Goal: Communication & Community: Answer question/provide support

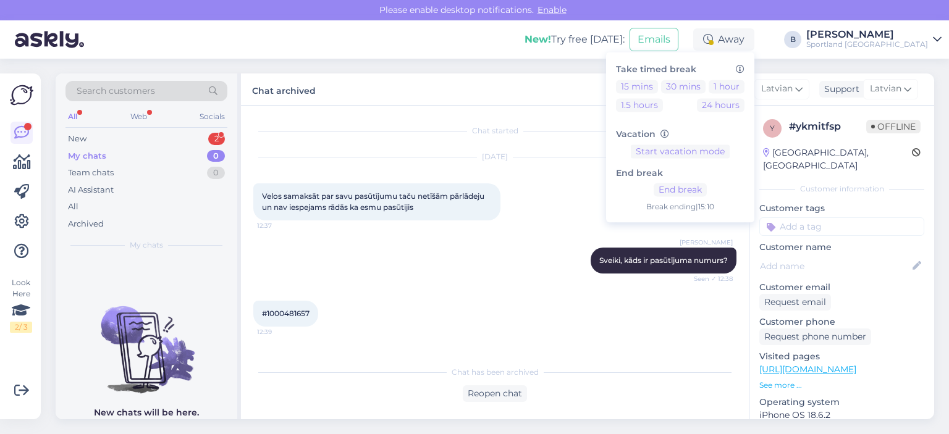
scroll to position [258, 0]
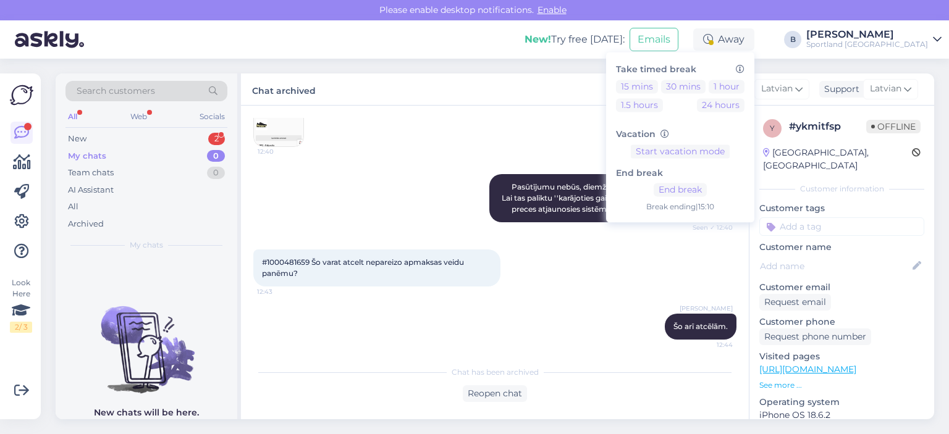
click at [90, 140] on div "New 2" at bounding box center [146, 138] width 162 height 17
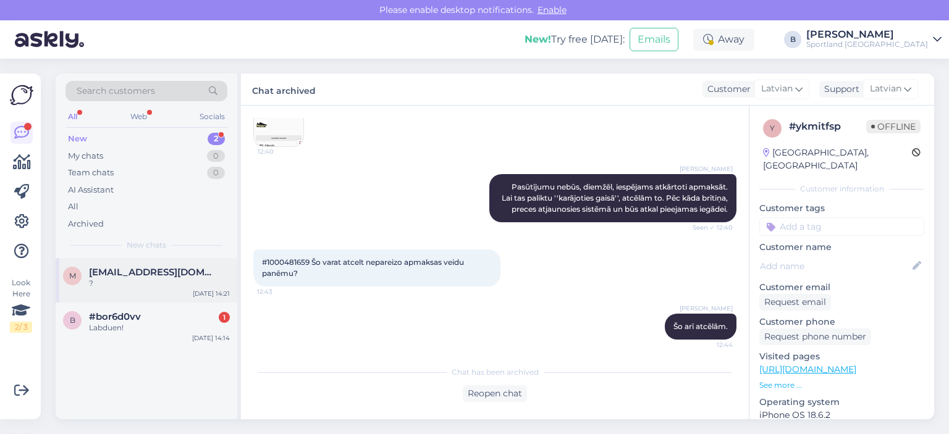
click at [123, 283] on div "?" at bounding box center [159, 283] width 141 height 11
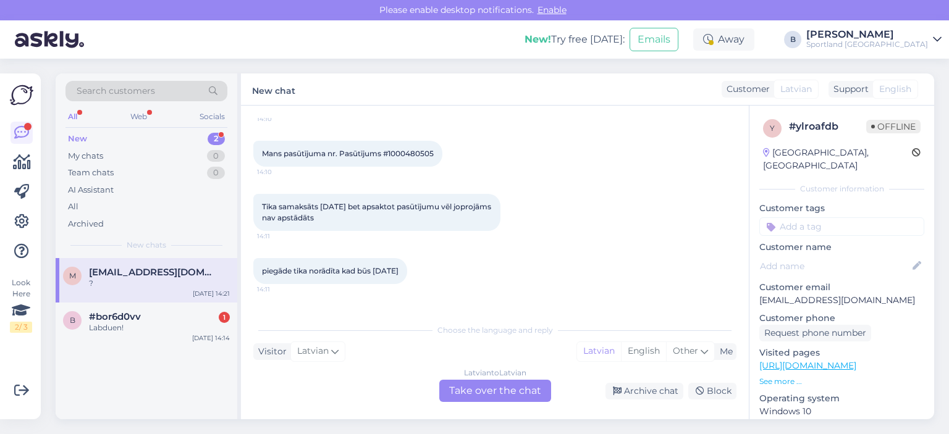
scroll to position [75, 0]
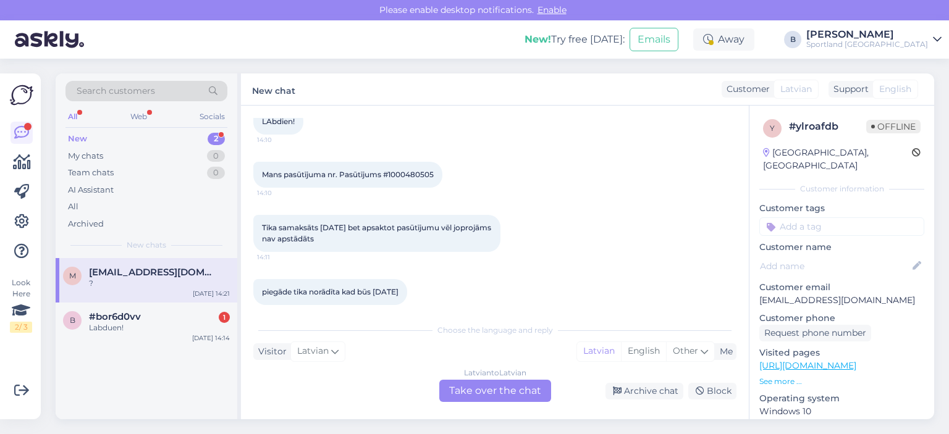
click at [409, 175] on span "Mans pasūtījuma nr. Pasūtījums #1000480505" at bounding box center [348, 174] width 172 height 9
copy div "1000480505 14:10"
click at [713, 43] on div at bounding box center [710, 42] width 5 height 5
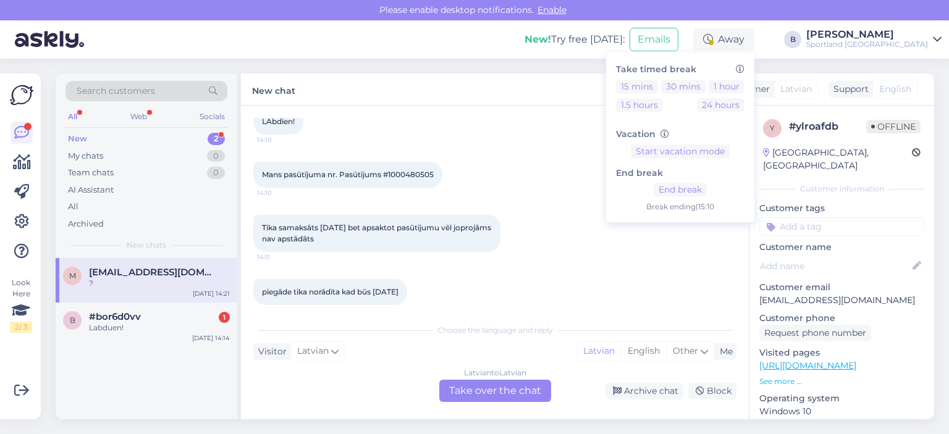
click at [489, 388] on div "Latvian to Latvian Take over the chat" at bounding box center [495, 391] width 112 height 22
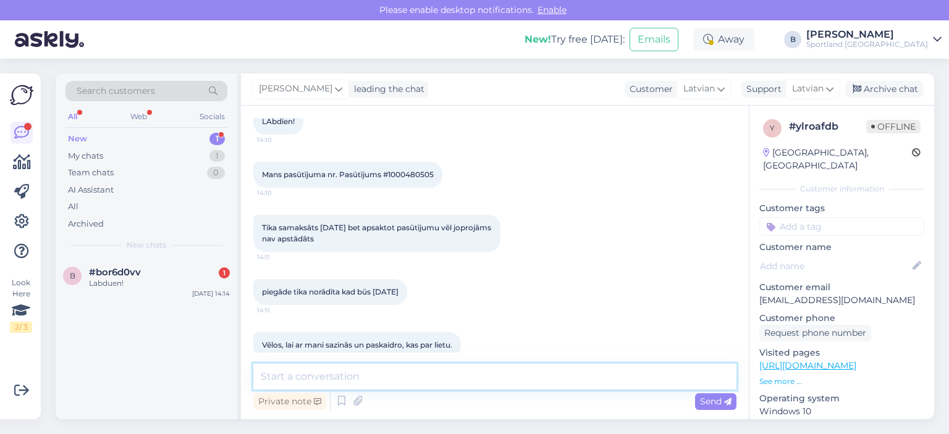
click at [457, 377] on textarea at bounding box center [494, 377] width 483 height 26
paste textarea "Labdien, Vadoties pēc sistēmā norādītās informācijas, redzam, ka veikals, uz ku…"
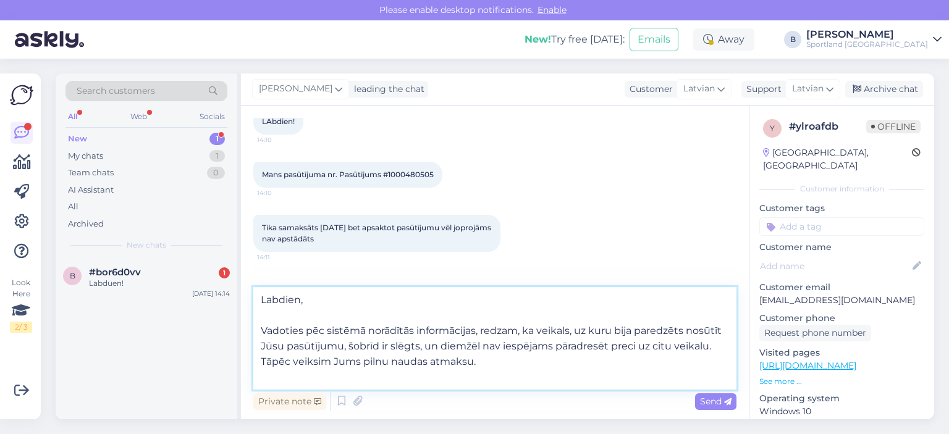
drag, startPoint x: 612, startPoint y: 329, endPoint x: 578, endPoint y: 335, distance: 34.5
click at [578, 335] on textarea "Labdien, Vadoties pēc sistēmā norādītās informācijas, redzam, ka veikals, uz ku…" at bounding box center [494, 338] width 483 height 103
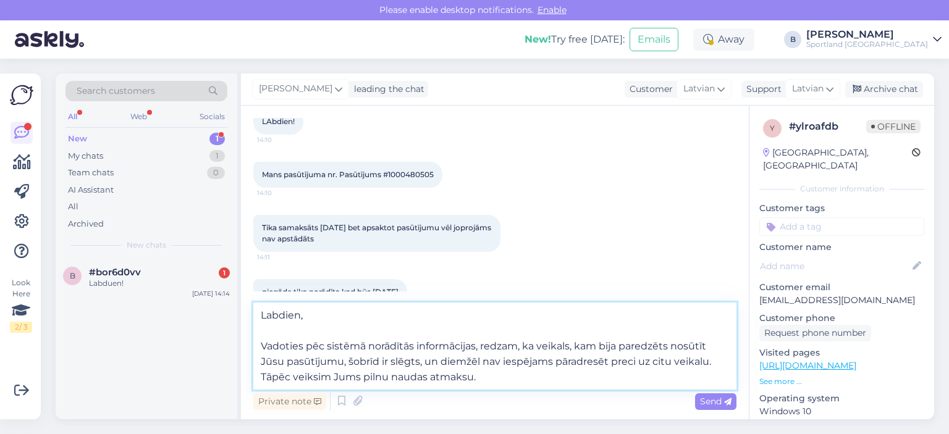
click at [492, 381] on textarea "Labdien, Vadoties pēc sistēmā norādītās informācijas, redzam, ka veikals, kam b…" at bounding box center [494, 346] width 483 height 87
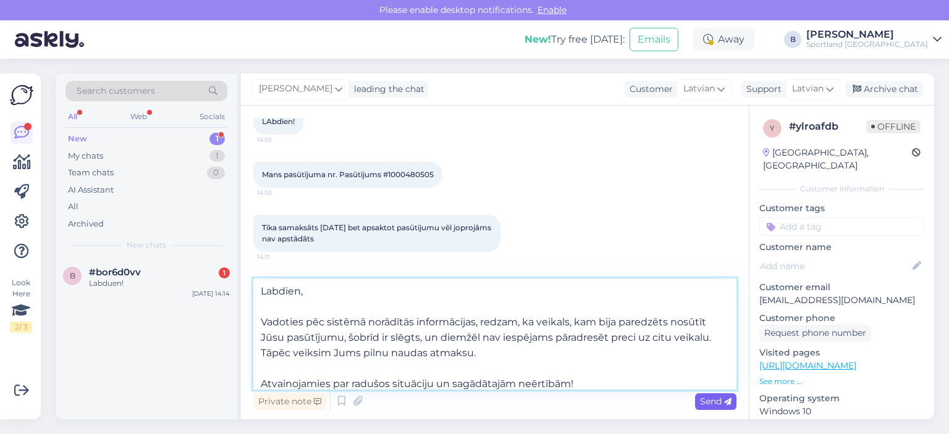
type textarea "Labdien, Vadoties pēc sistēmā norādītās informācijas, redzam, ka veikals, kam b…"
click at [716, 397] on span "Send" at bounding box center [715, 401] width 31 height 11
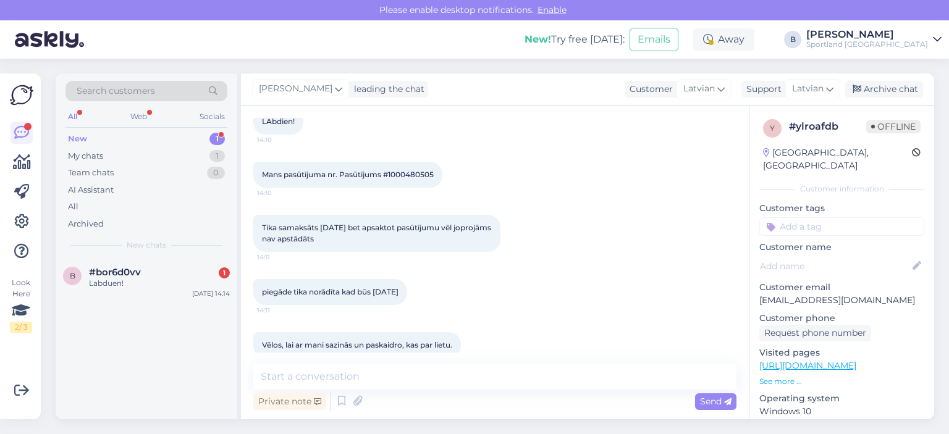
scroll to position [615, 0]
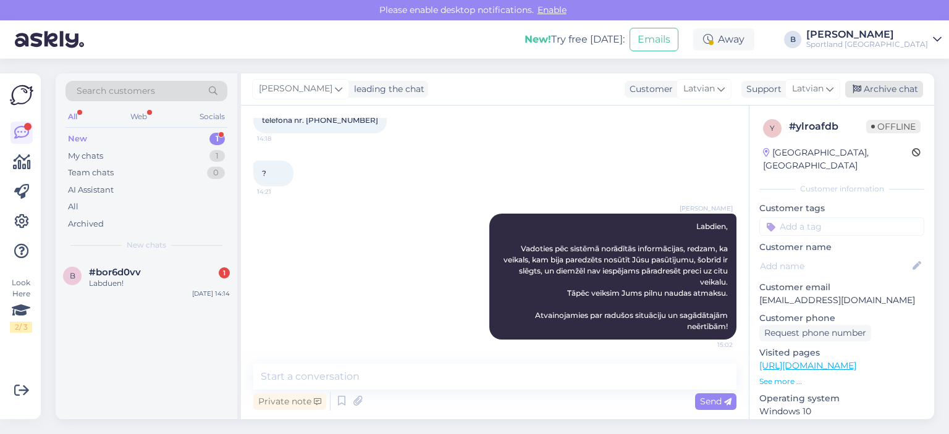
click at [863, 89] on div "Archive chat" at bounding box center [884, 89] width 78 height 17
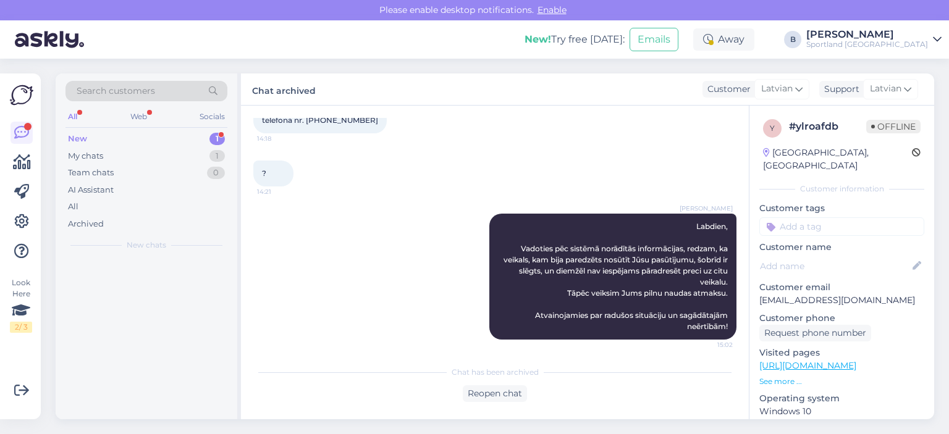
scroll to position [618, 0]
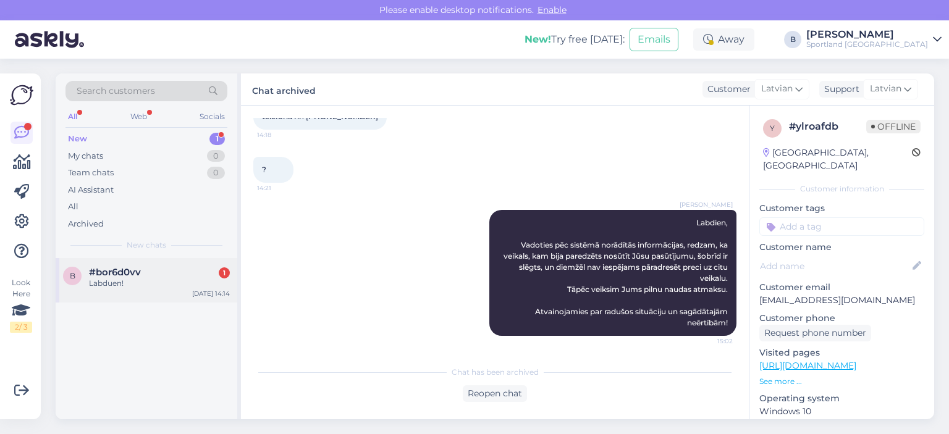
click at [133, 287] on div "Labduen!" at bounding box center [159, 283] width 141 height 11
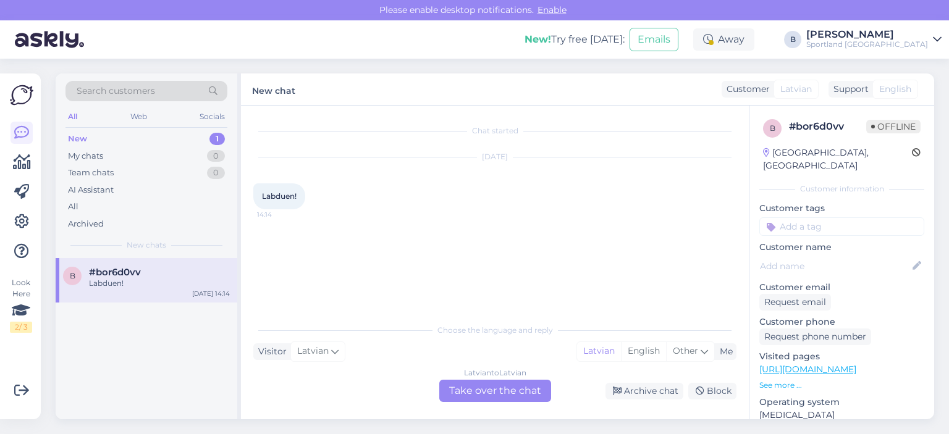
click at [502, 398] on div "Latvian to Latvian Take over the chat" at bounding box center [495, 391] width 112 height 22
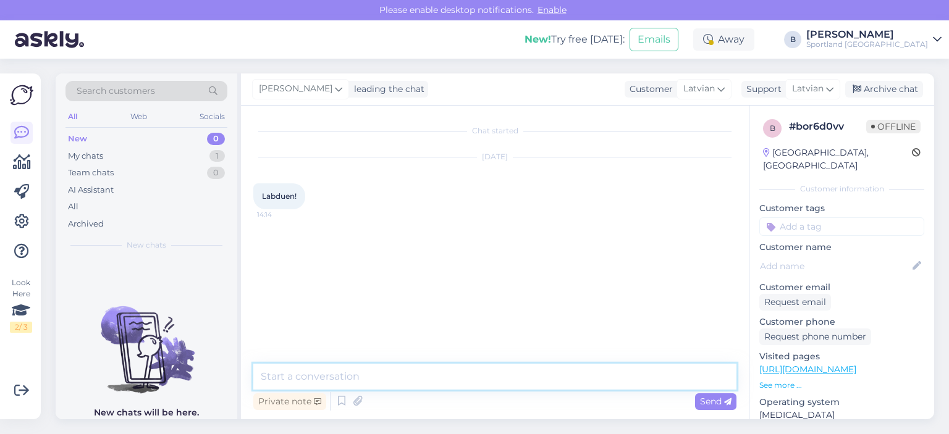
click at [503, 385] on textarea at bounding box center [494, 377] width 483 height 26
type textarea "Labdien, kā varam Jums palīdzēt?"
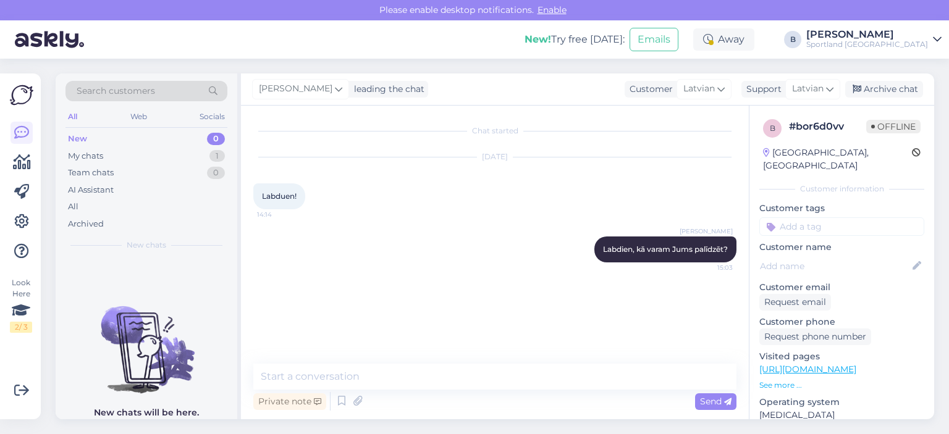
click at [882, 74] on div "[PERSON_NAME] leading the chat Customer Latvian Support Latvian Archive chat" at bounding box center [587, 89] width 693 height 32
click at [886, 82] on div "Archive chat" at bounding box center [884, 89] width 78 height 17
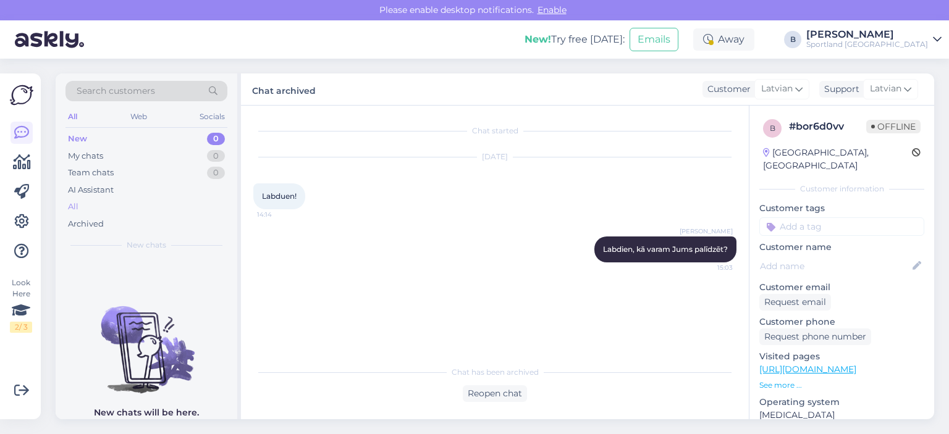
click at [90, 206] on div "All" at bounding box center [146, 206] width 162 height 17
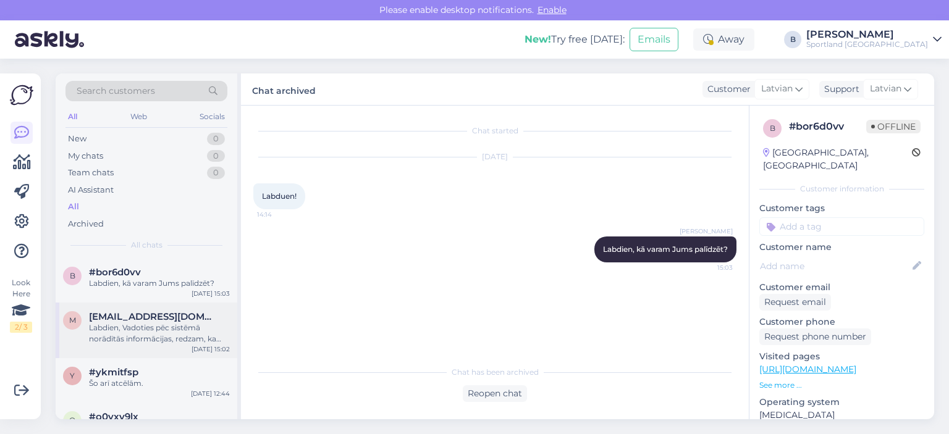
click at [138, 318] on span "[EMAIL_ADDRESS][DOMAIN_NAME]" at bounding box center [153, 316] width 128 height 11
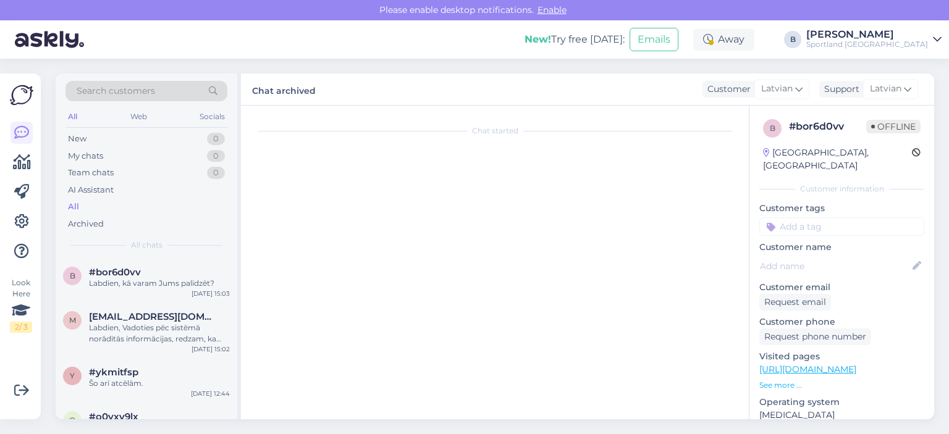
scroll to position [618, 0]
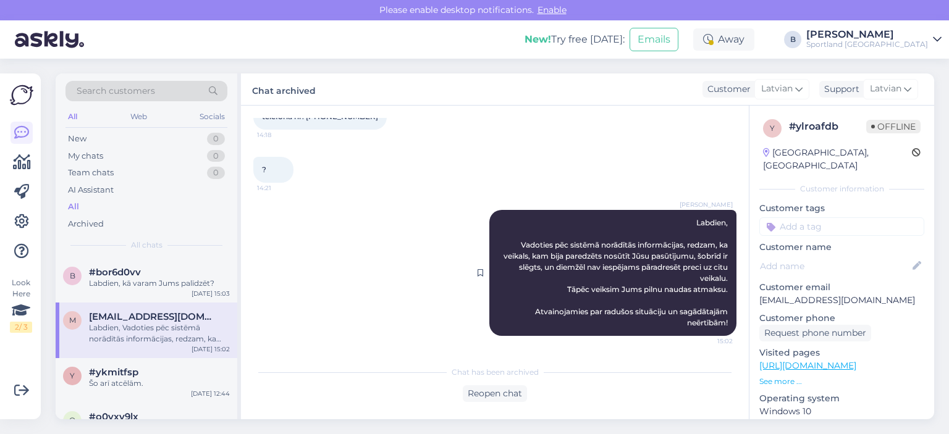
drag, startPoint x: 718, startPoint y: 321, endPoint x: 639, endPoint y: 212, distance: 134.4
click at [639, 212] on div "[PERSON_NAME], Vadoties pēc sistēmā norādītās informācijas, redzam, ka veikals,…" at bounding box center [612, 273] width 247 height 126
copy span "Labdien, Vadoties pēc sistēmā norādītās informācijas, redzam, ka veikals, kam b…"
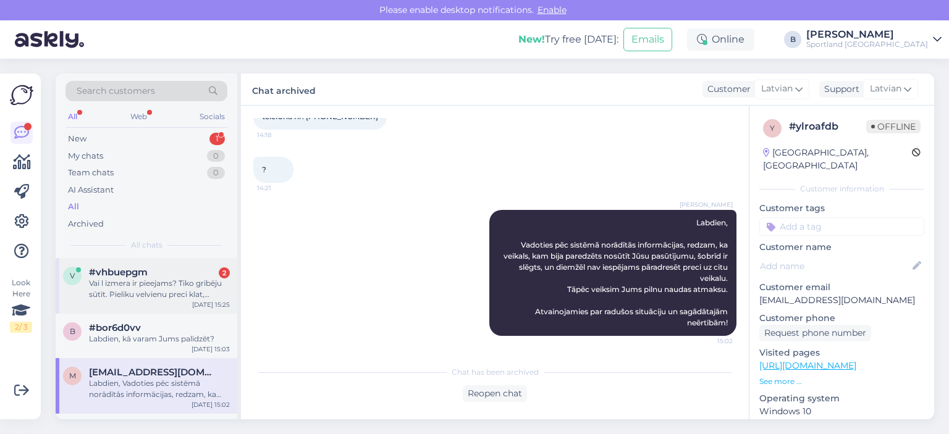
click at [151, 280] on div "Vai l izmera ir pieejams? Tiko gribēju sūtīt. Pieliku velvienu preci klat, iepr…" at bounding box center [159, 289] width 141 height 22
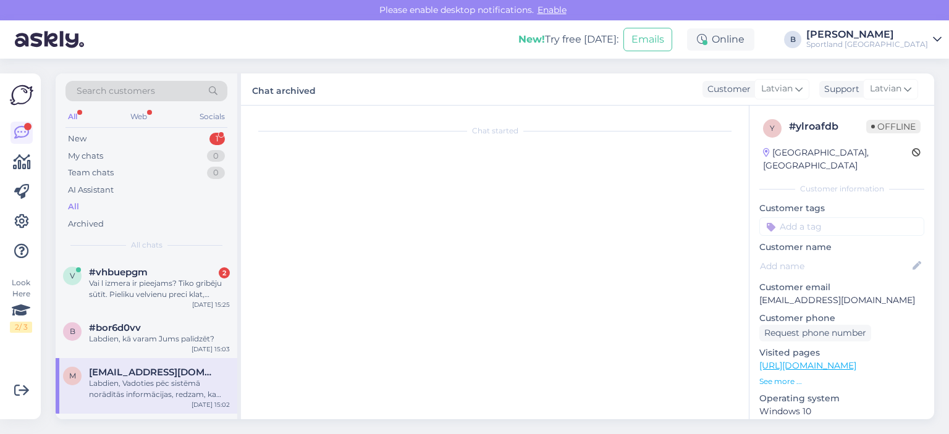
scroll to position [14, 0]
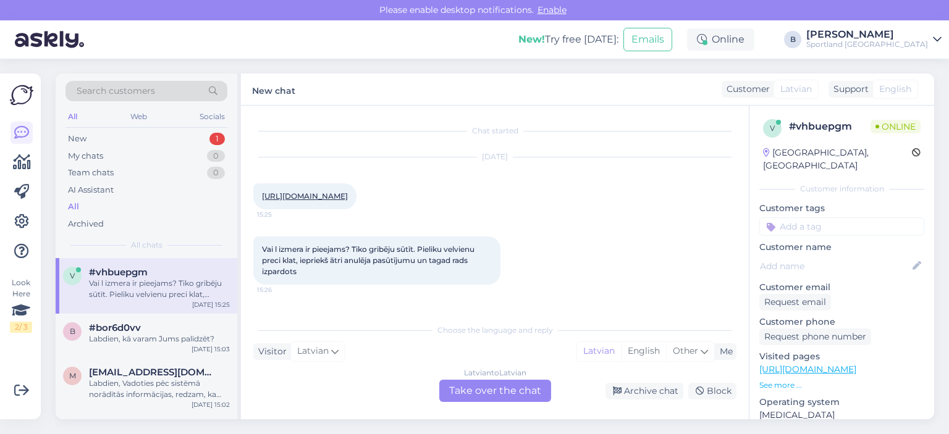
click at [513, 385] on div "Latvian to Latvian Take over the chat" at bounding box center [495, 391] width 112 height 22
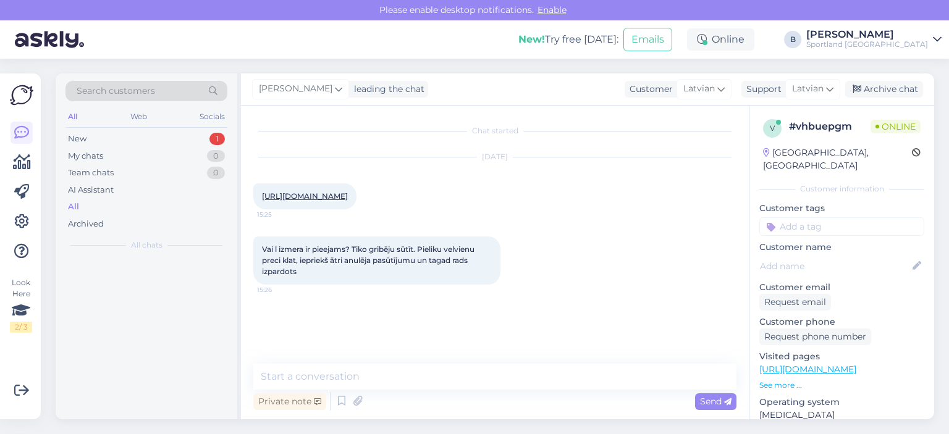
scroll to position [0, 0]
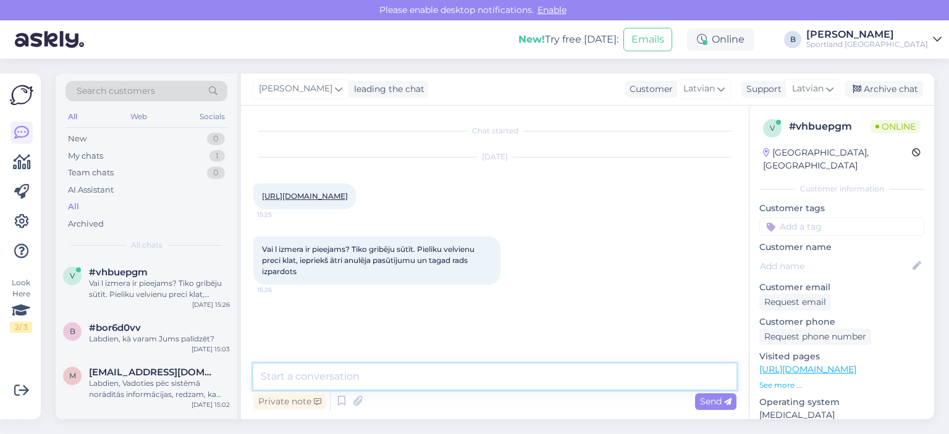
click at [492, 374] on textarea at bounding box center [494, 377] width 483 height 26
type textarea "Sveiki, pārbaudīsim"
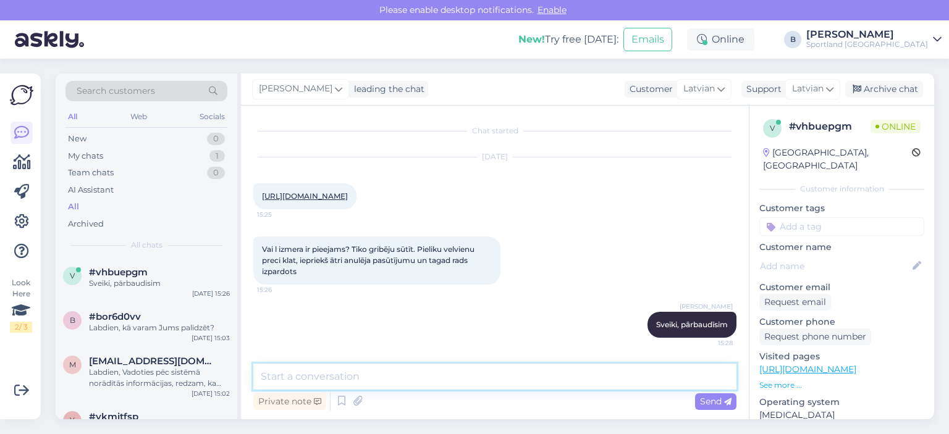
scroll to position [21, 0]
click at [348, 191] on link "[URL][DOMAIN_NAME]" at bounding box center [305, 195] width 86 height 9
click at [482, 379] on textarea at bounding box center [494, 377] width 483 height 26
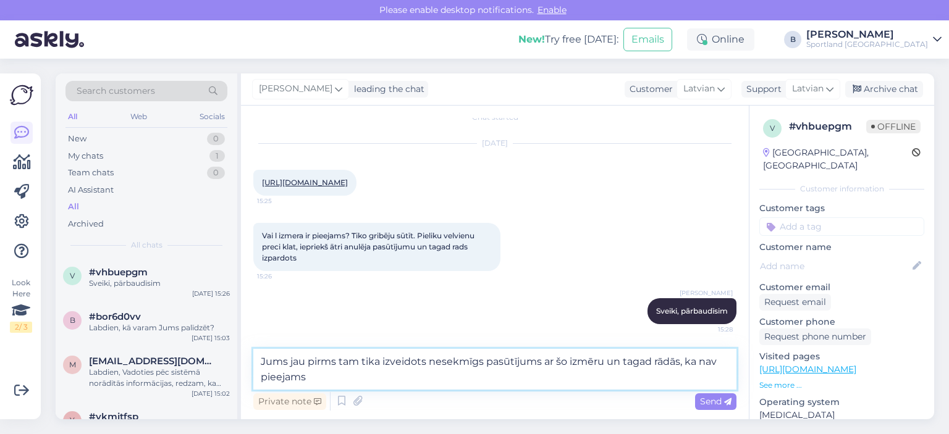
type textarea "Jums jau pirms tam tika izveidots nesekmīgs pasūtījums ar šo izmēru un tagad rā…"
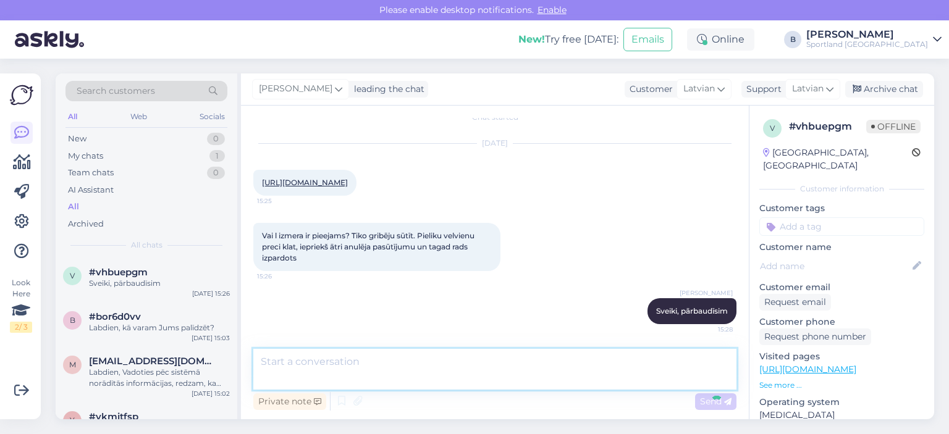
scroll to position [85, 0]
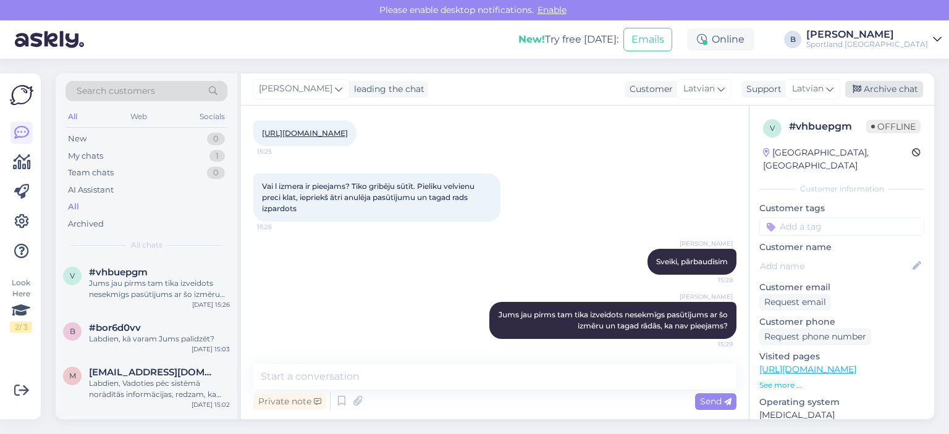
click at [883, 85] on div "Archive chat" at bounding box center [884, 89] width 78 height 17
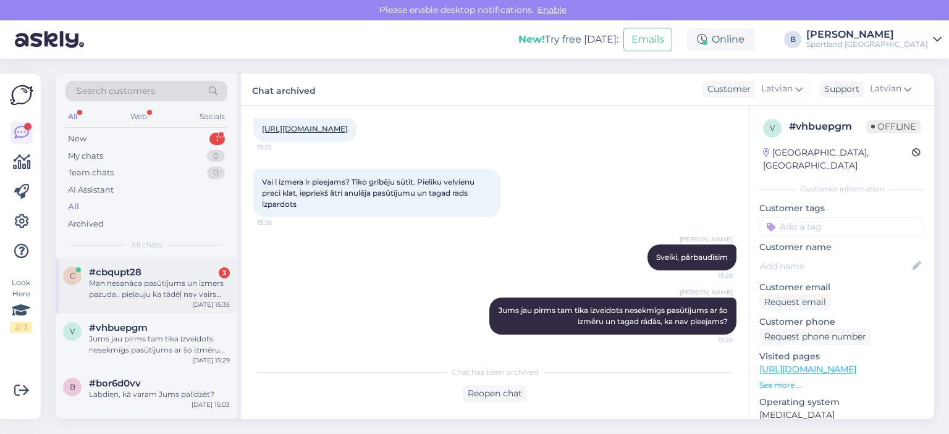
click at [114, 297] on div "Man nesanāca pasūtījums un izmers pazuda.. pieļauju ka tādēļ nav vairs pieejama…" at bounding box center [159, 289] width 141 height 22
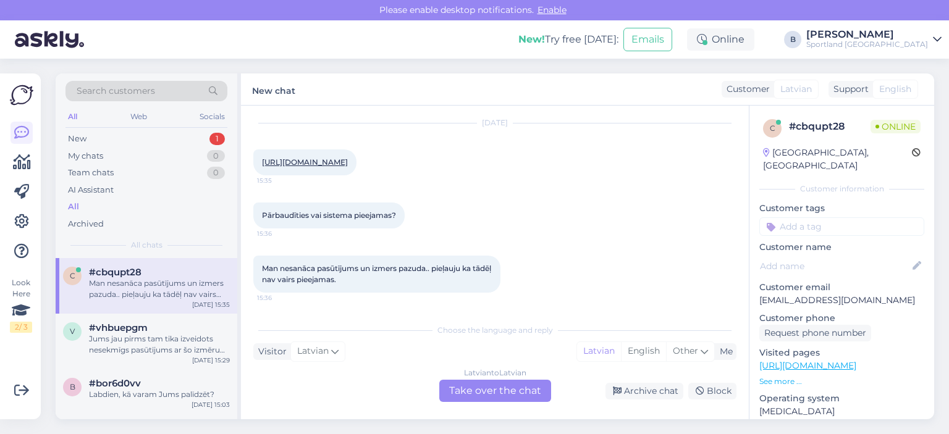
scroll to position [44, 0]
click at [469, 384] on div "Latvian to Latvian Take over the chat" at bounding box center [495, 391] width 112 height 22
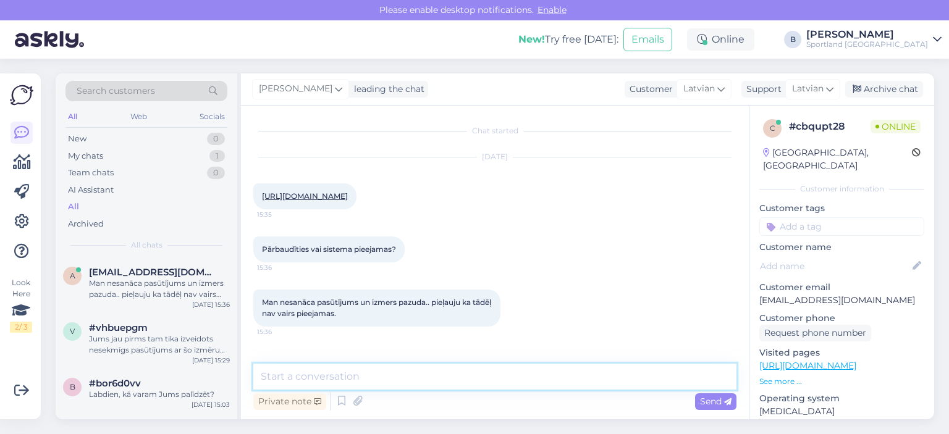
click at [469, 384] on textarea at bounding box center [494, 377] width 483 height 26
type textarea "Uz kādu vārdu, uzvārdu veicāt pasūtījumu?"
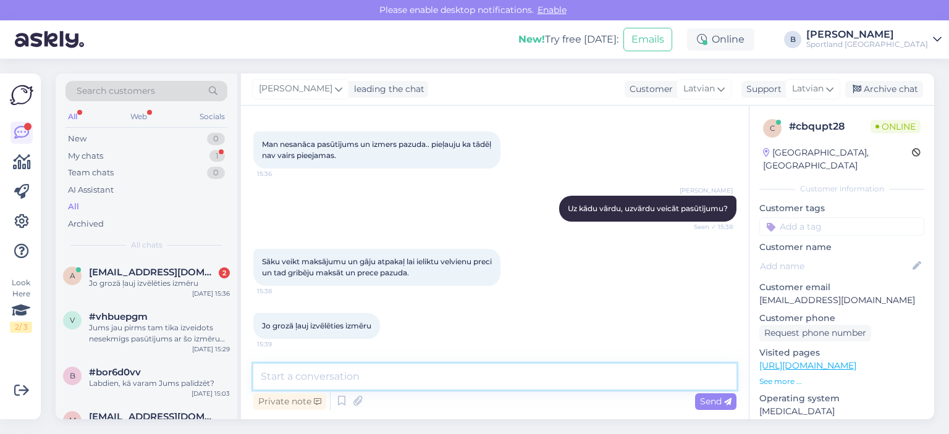
scroll to position [169, 0]
click at [516, 280] on div "Sāku veikt maksājumu un gāju atpakaļ lai ieliktu velvienu preci un tad gribēju …" at bounding box center [494, 267] width 483 height 64
click at [492, 375] on textarea at bounding box center [494, 377] width 483 height 26
click at [133, 330] on div "Jums jau pirms tam tika izveidots nesekmīgs pasūtījums ar šo izmēru un tagad rā…" at bounding box center [159, 333] width 141 height 22
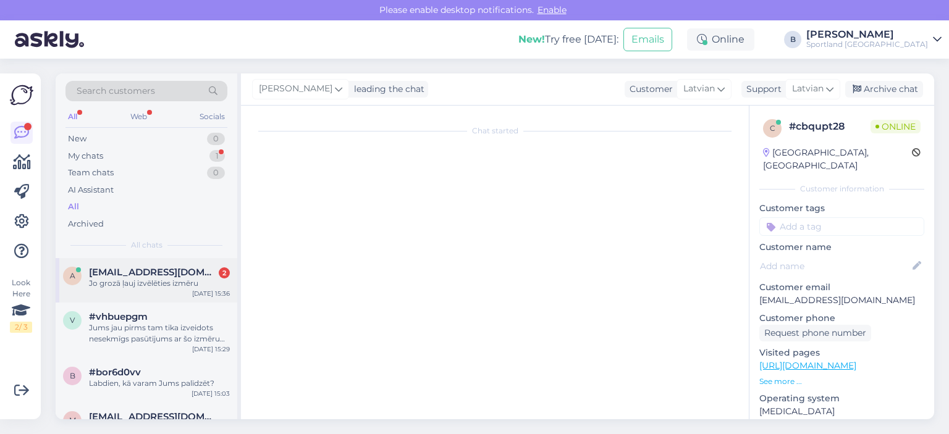
click at [146, 283] on div "Jo grozā ļauj izvēlēties izmēru" at bounding box center [159, 283] width 141 height 11
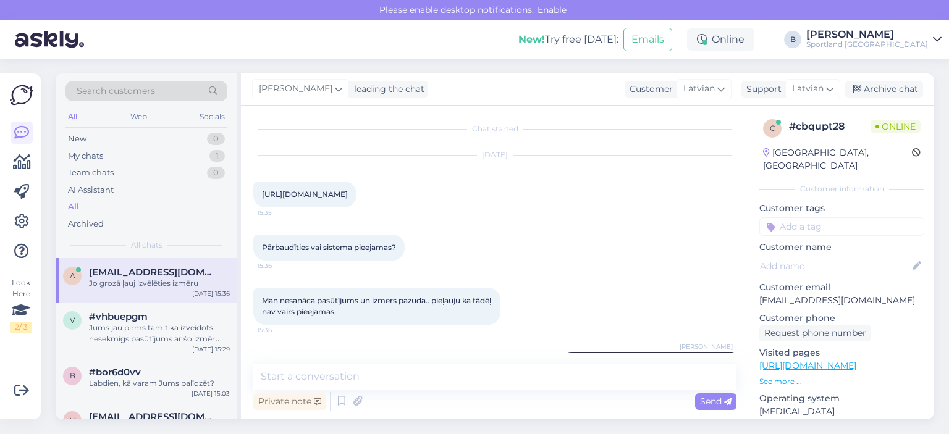
scroll to position [0, 0]
click at [348, 201] on link "[URL][DOMAIN_NAME]" at bounding box center [305, 195] width 86 height 9
click at [146, 329] on div "Jums jau pirms tam tika izveidots nesekmīgs pasūtījums ar šo izmēru un tagad rā…" at bounding box center [159, 333] width 141 height 22
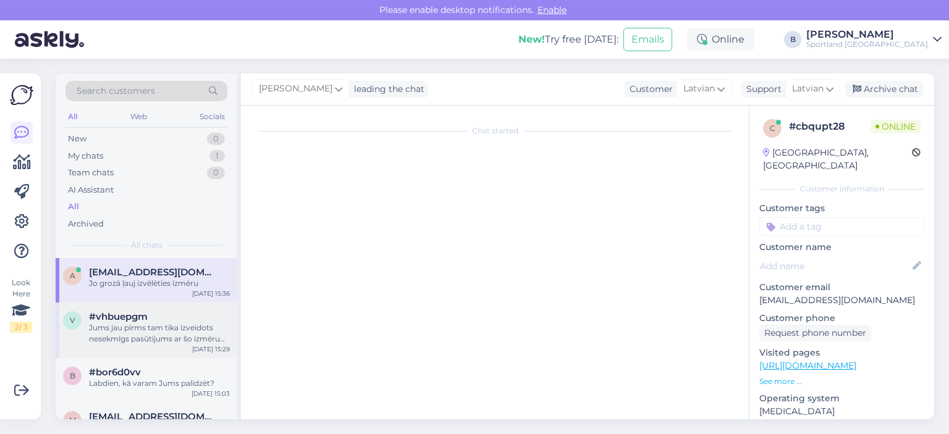
scroll to position [89, 0]
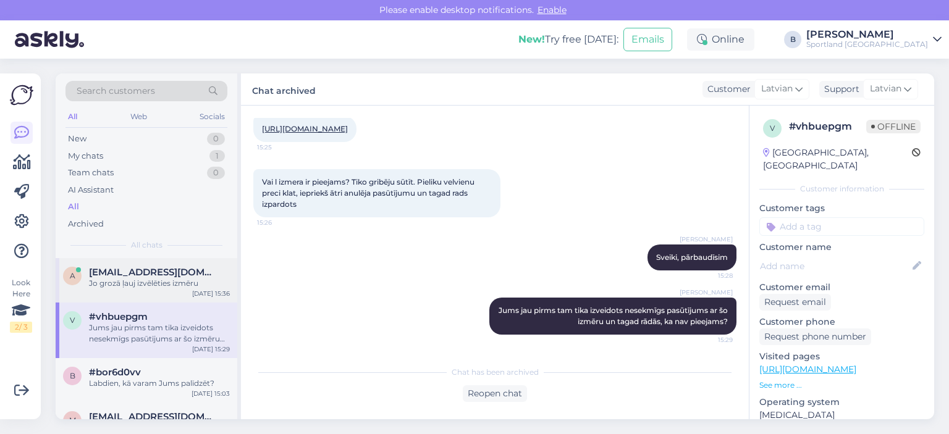
click at [151, 276] on span "[EMAIL_ADDRESS][DOMAIN_NAME]" at bounding box center [153, 272] width 128 height 11
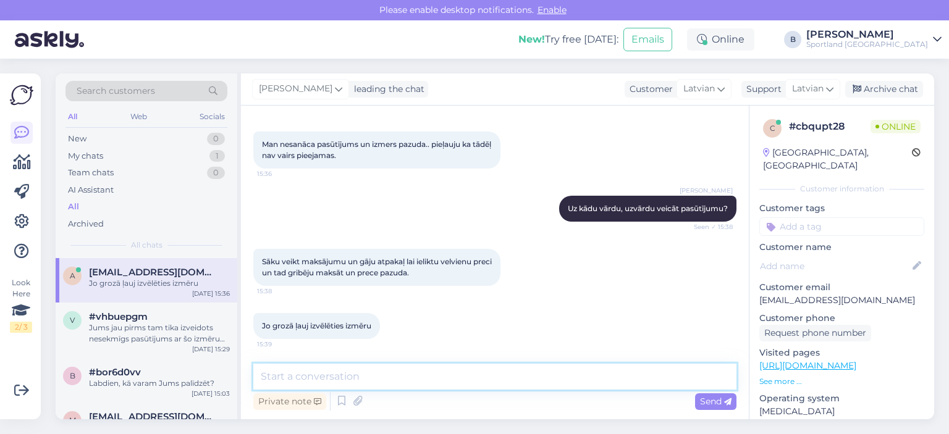
click at [452, 380] on textarea at bounding box center [494, 377] width 483 height 26
type textarea "pārbaudīsim"
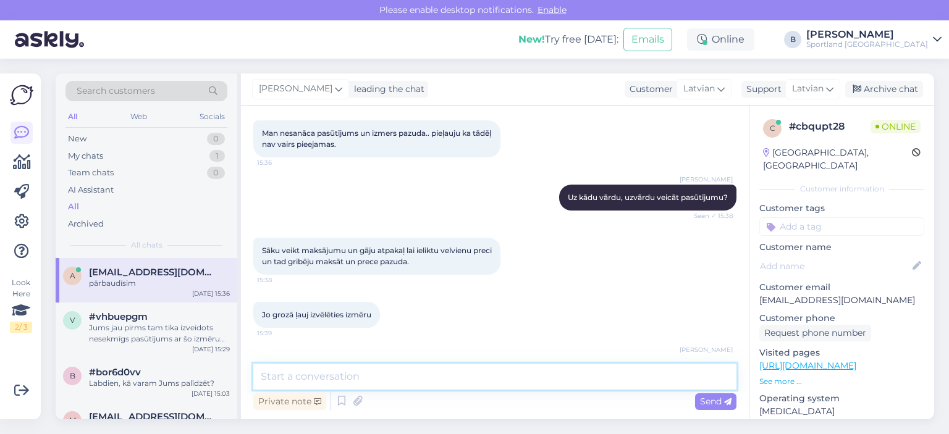
scroll to position [222, 0]
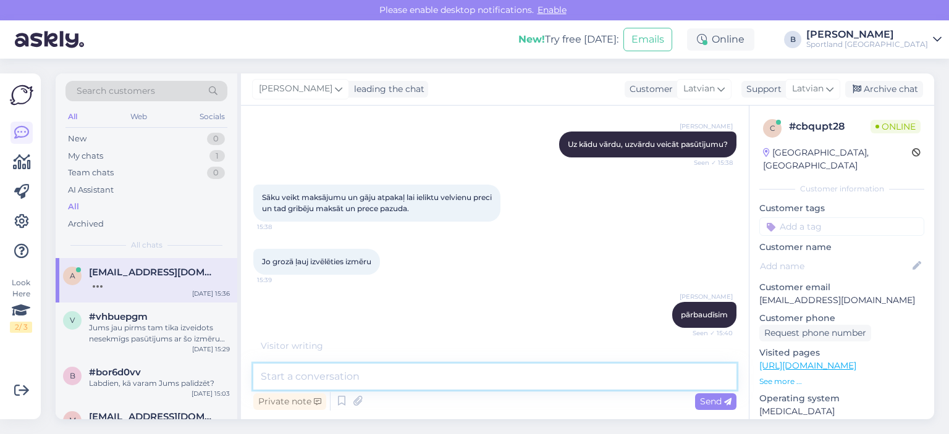
click at [346, 382] on textarea at bounding box center [494, 377] width 483 height 26
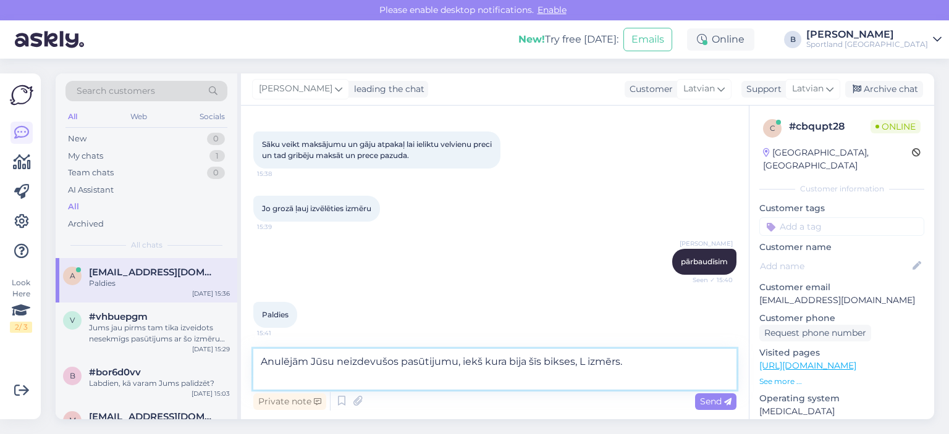
scroll to position [288, 0]
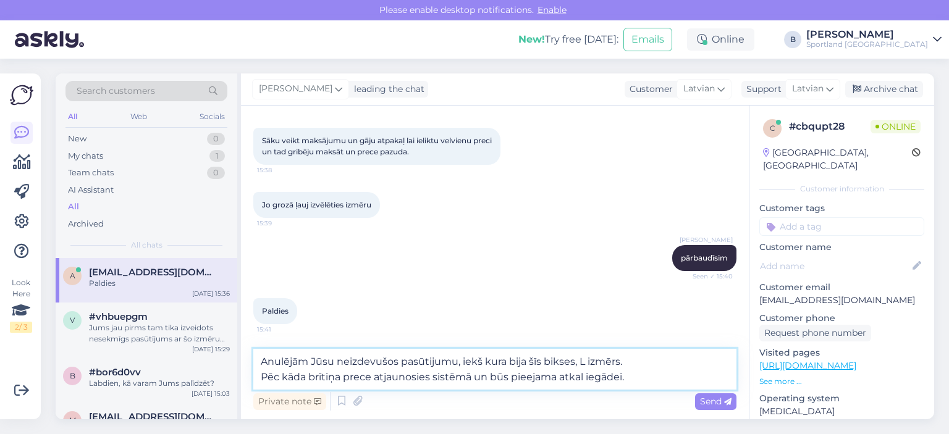
type textarea "Anulējām Jūsu neizdevušos pasūtijumu, iekš kura bija šīs bikses, L izmērs. Pēc …"
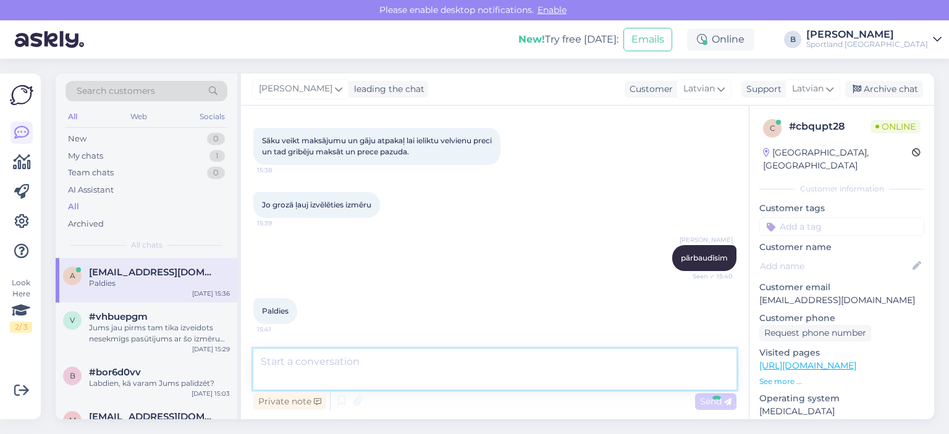
scroll to position [362, 0]
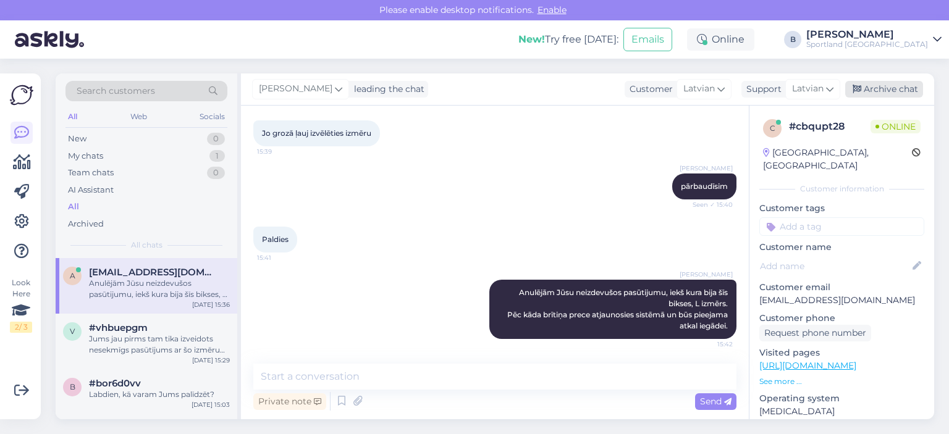
click at [882, 85] on div "Archive chat" at bounding box center [884, 89] width 78 height 17
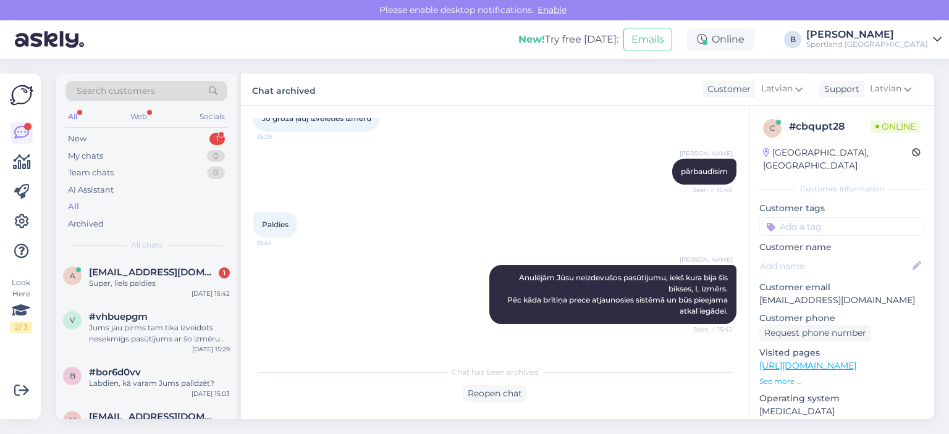
scroll to position [419, 0]
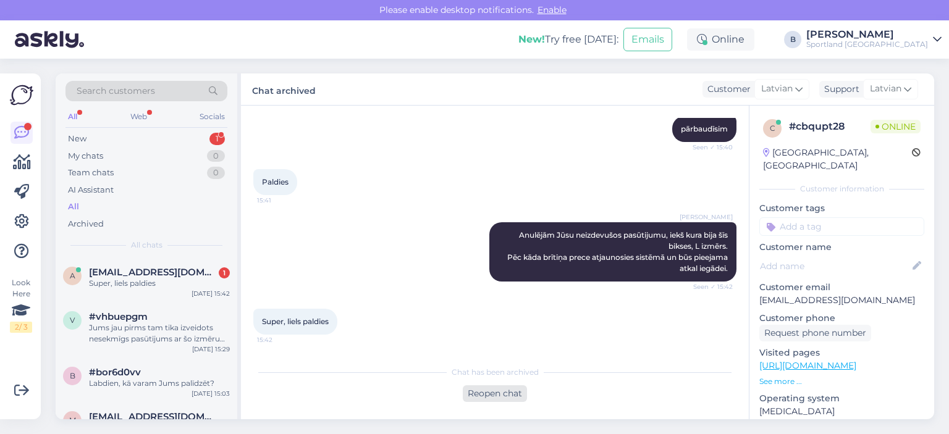
click at [504, 397] on div "Reopen chat" at bounding box center [495, 393] width 64 height 17
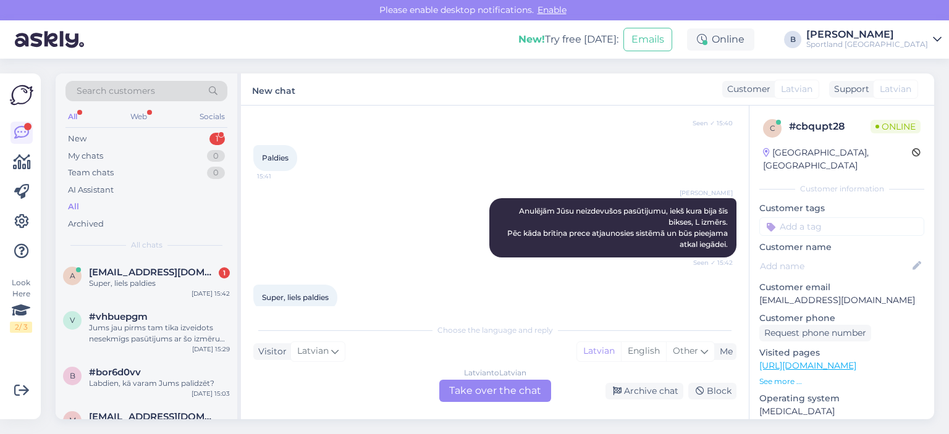
click at [483, 387] on div "Latvian to Latvian Take over the chat" at bounding box center [495, 391] width 112 height 22
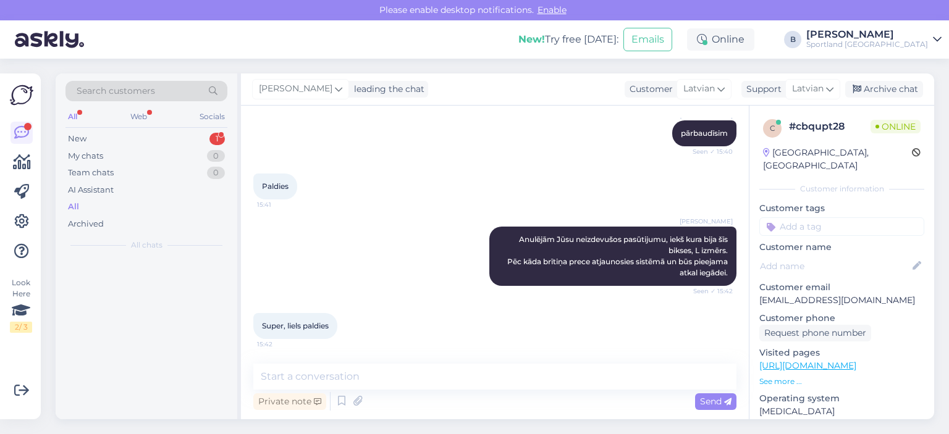
scroll to position [415, 0]
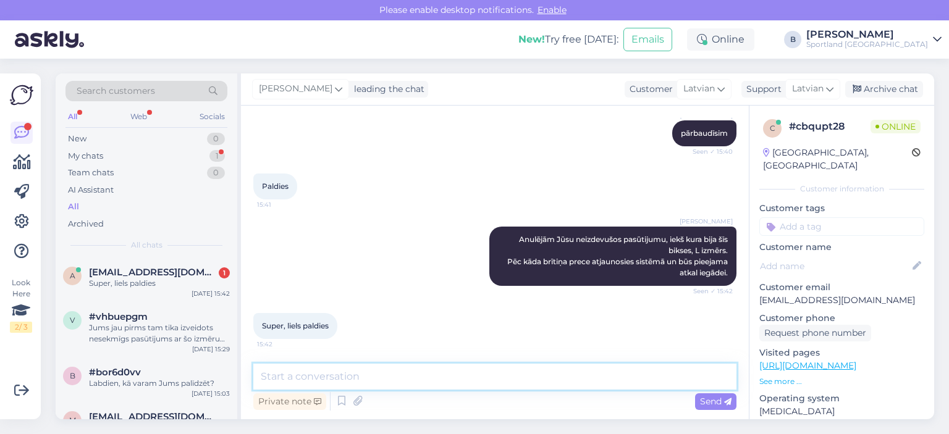
click at [483, 387] on textarea at bounding box center [494, 377] width 483 height 26
type textarea "Jauku Jums dienu! :)"
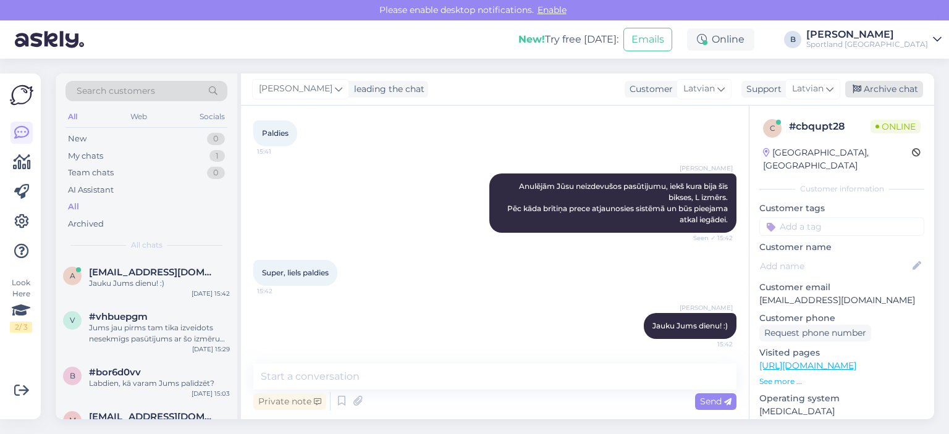
click at [900, 92] on div "Archive chat" at bounding box center [884, 89] width 78 height 17
